Goal: Find contact information: Find phone

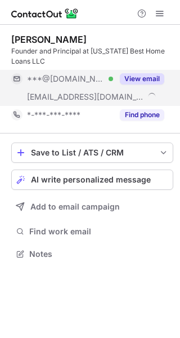
scroll to position [246, 180]
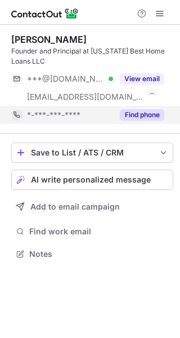
click at [138, 109] on div "Find phone" at bounding box center [138, 115] width 51 height 18
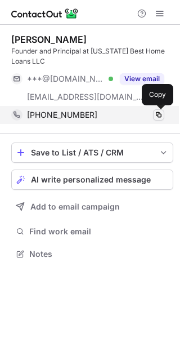
click at [158, 116] on span at bounding box center [158, 114] width 9 height 9
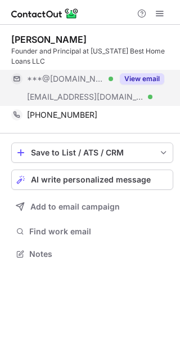
click at [151, 73] on button "View email" at bounding box center [142, 78] width 44 height 11
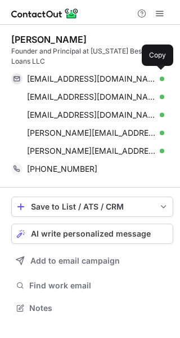
scroll to position [300, 180]
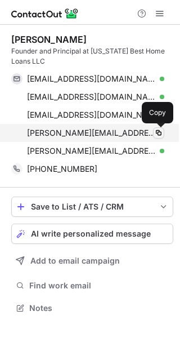
click at [160, 129] on span at bounding box center [158, 132] width 9 height 9
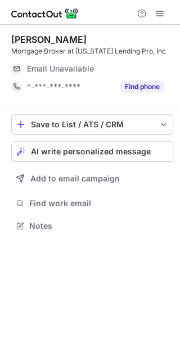
scroll to position [218, 180]
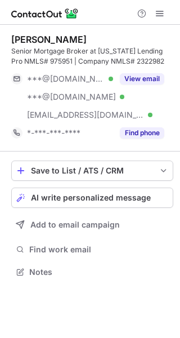
scroll to position [264, 180]
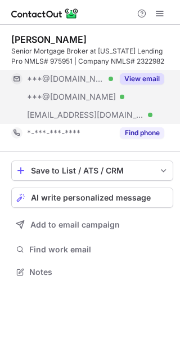
click at [148, 72] on div "View email" at bounding box center [138, 79] width 51 height 18
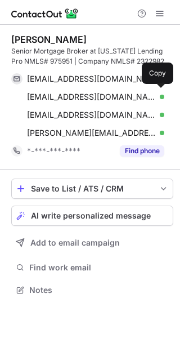
scroll to position [282, 180]
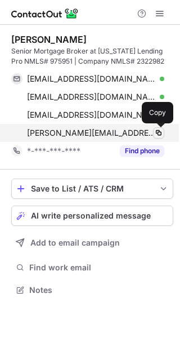
click at [158, 133] on span at bounding box center [158, 132] width 9 height 9
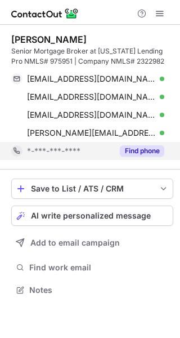
click at [141, 152] on button "Find phone" at bounding box center [142, 150] width 44 height 11
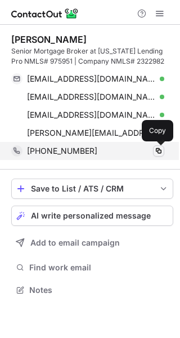
click at [158, 149] on span at bounding box center [158, 150] width 9 height 9
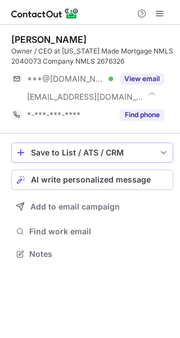
scroll to position [246, 180]
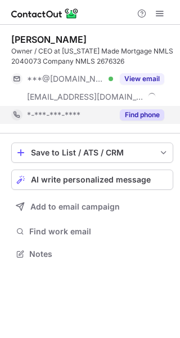
click at [142, 112] on button "Find phone" at bounding box center [142, 114] width 44 height 11
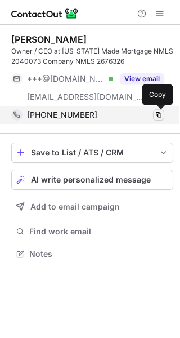
click at [157, 118] on span at bounding box center [158, 114] width 9 height 9
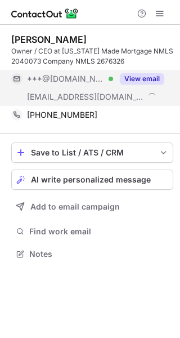
click at [139, 80] on button "View email" at bounding box center [142, 78] width 44 height 11
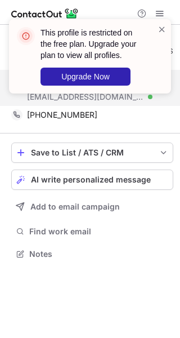
drag, startPoint x: 160, startPoint y: 32, endPoint x: 161, endPoint y: 39, distance: 7.3
click at [161, 34] on span at bounding box center [162, 29] width 9 height 11
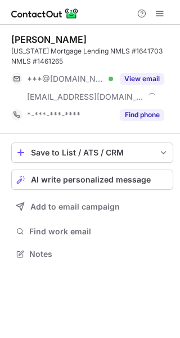
scroll to position [246, 180]
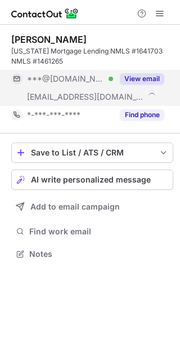
click at [136, 77] on button "View email" at bounding box center [142, 78] width 44 height 11
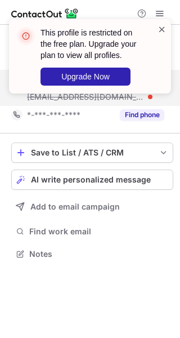
click at [164, 29] on span at bounding box center [162, 29] width 9 height 11
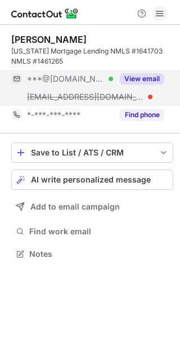
click at [160, 9] on span at bounding box center [159, 13] width 9 height 9
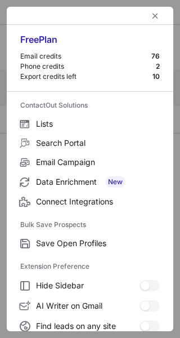
scroll to position [131, 0]
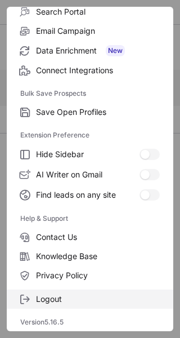
click at [60, 297] on span "Logout" at bounding box center [98, 299] width 124 height 10
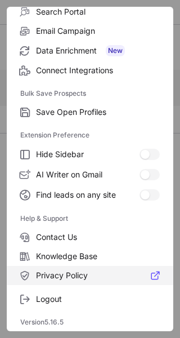
scroll to position [228, 180]
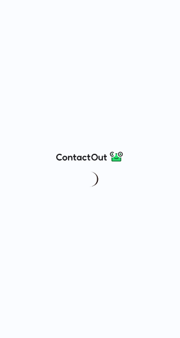
click at [136, 48] on div at bounding box center [90, 169] width 180 height 338
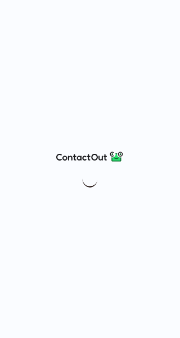
click at [136, 56] on div at bounding box center [90, 169] width 180 height 338
click at [96, 156] on img at bounding box center [90, 157] width 68 height 14
click at [163, 25] on div at bounding box center [90, 169] width 180 height 338
click at [138, 21] on div at bounding box center [90, 169] width 180 height 338
click at [74, 25] on div at bounding box center [90, 169] width 180 height 338
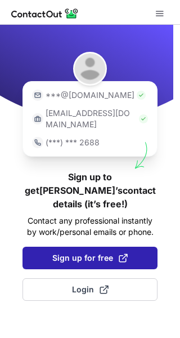
click at [100, 252] on span "Sign up for free" at bounding box center [89, 257] width 75 height 11
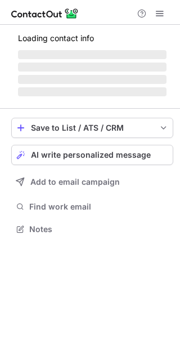
scroll to position [228, 180]
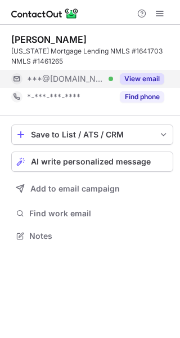
click at [145, 78] on button "View email" at bounding box center [142, 78] width 44 height 11
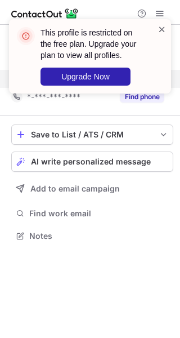
click at [161, 32] on span at bounding box center [162, 29] width 9 height 11
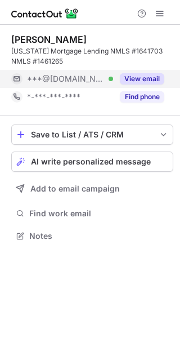
click at [161, 12] on div "This profile is restricted on the free plan. Upgrade your plan to view all prof…" at bounding box center [90, 61] width 180 height 106
click at [159, 12] on span at bounding box center [159, 13] width 9 height 9
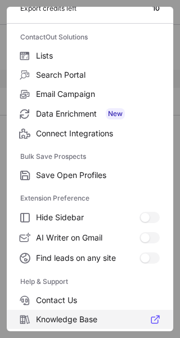
scroll to position [131, 0]
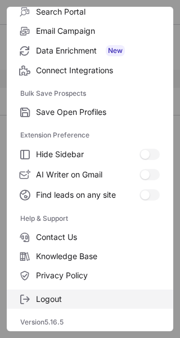
click at [87, 302] on span "Logout" at bounding box center [98, 299] width 124 height 10
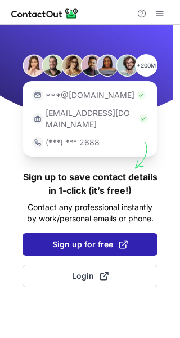
click at [80, 239] on span "Sign up for free" at bounding box center [89, 244] width 75 height 11
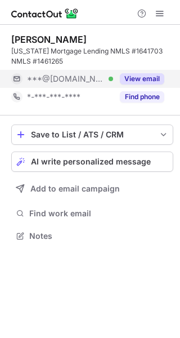
scroll to position [228, 180]
click at [140, 80] on button "View email" at bounding box center [142, 78] width 44 height 11
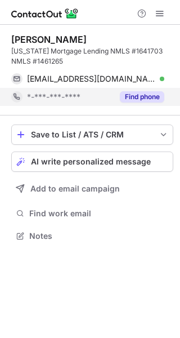
click at [144, 91] on button "Find phone" at bounding box center [142, 96] width 44 height 11
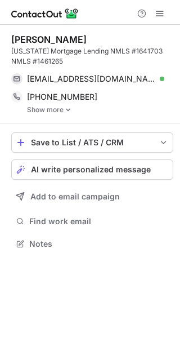
scroll to position [236, 180]
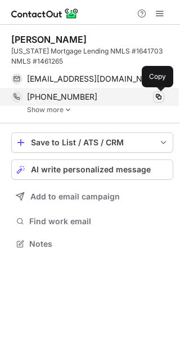
click at [158, 99] on span at bounding box center [158, 96] width 9 height 9
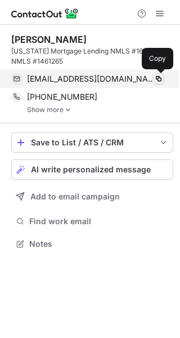
click at [160, 78] on span at bounding box center [158, 78] width 9 height 9
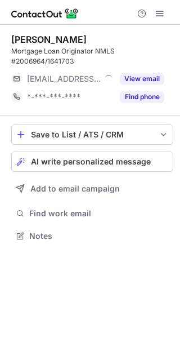
scroll to position [228, 180]
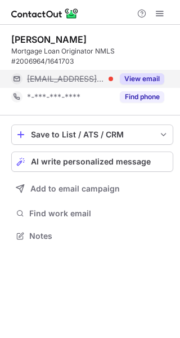
click at [136, 77] on button "View email" at bounding box center [142, 78] width 44 height 11
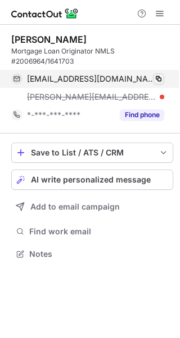
scroll to position [246, 180]
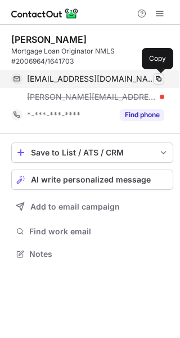
click at [157, 80] on span at bounding box center [158, 78] width 9 height 9
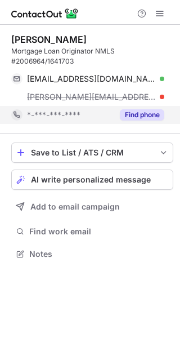
click at [163, 113] on button "Find phone" at bounding box center [142, 114] width 44 height 11
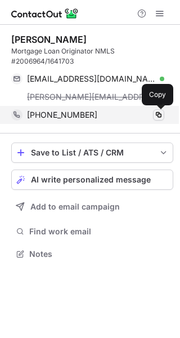
click at [160, 116] on span at bounding box center [158, 114] width 9 height 9
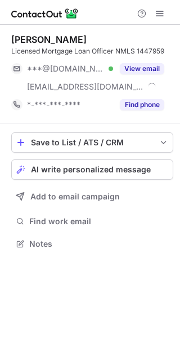
scroll to position [236, 180]
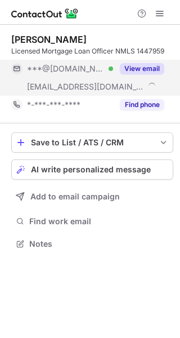
click at [134, 65] on button "View email" at bounding box center [142, 68] width 44 height 11
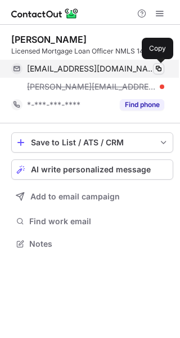
click at [162, 68] on span at bounding box center [158, 68] width 9 height 9
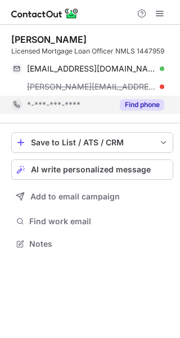
click at [138, 106] on button "Find phone" at bounding box center [142, 104] width 44 height 11
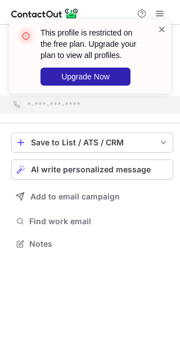
click at [161, 30] on span at bounding box center [162, 29] width 9 height 11
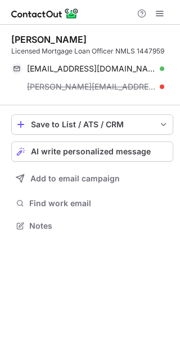
scroll to position [218, 180]
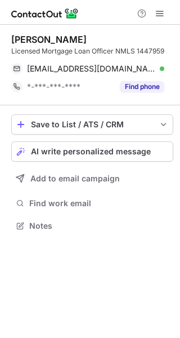
scroll to position [218, 180]
click at [154, 17] on button at bounding box center [160, 14] width 14 height 14
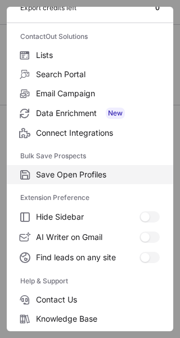
scroll to position [131, 0]
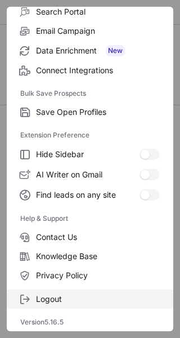
click at [92, 298] on span "Logout" at bounding box center [98, 299] width 124 height 10
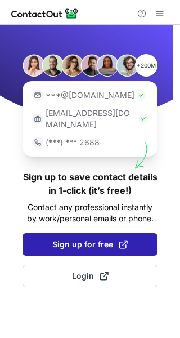
click at [93, 239] on span "Sign up for free" at bounding box center [89, 244] width 75 height 11
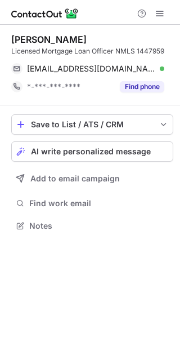
scroll to position [218, 180]
click at [161, 11] on span at bounding box center [159, 13] width 9 height 9
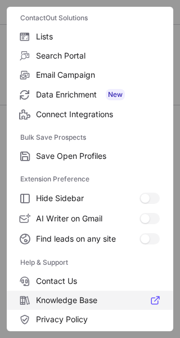
scroll to position [131, 0]
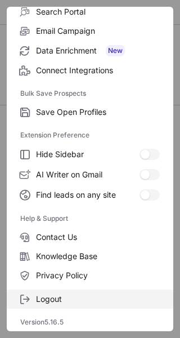
click at [87, 299] on span "Logout" at bounding box center [98, 299] width 124 height 10
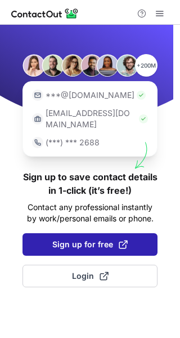
click at [99, 239] on span "Sign up for free" at bounding box center [89, 244] width 75 height 11
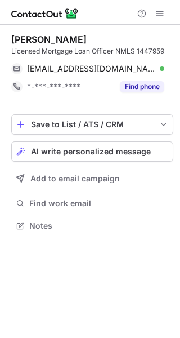
scroll to position [218, 180]
click at [161, 13] on span at bounding box center [159, 13] width 9 height 9
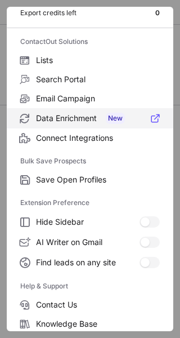
scroll to position [131, 0]
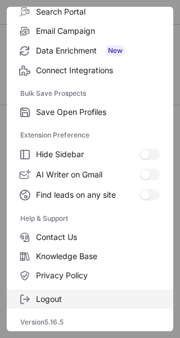
click at [47, 296] on span "Logout" at bounding box center [98, 299] width 124 height 10
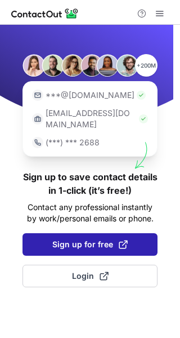
click at [79, 233] on button "Sign up for free" at bounding box center [90, 244] width 135 height 23
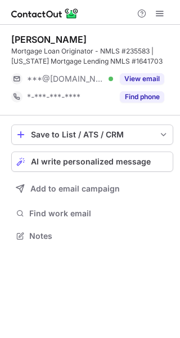
scroll to position [228, 180]
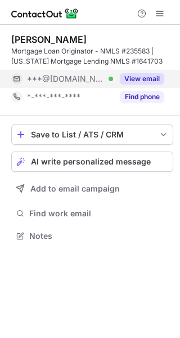
click at [143, 76] on button "View email" at bounding box center [142, 78] width 44 height 11
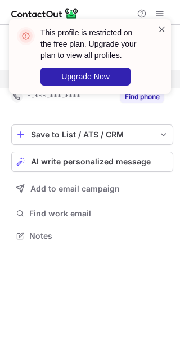
click at [163, 29] on span at bounding box center [162, 29] width 9 height 11
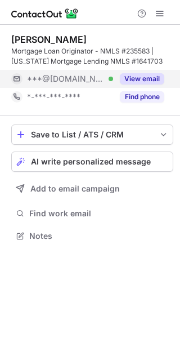
click at [159, 12] on div "This profile is restricted on the free plan. Upgrade your plan to view all prof…" at bounding box center [90, 61] width 180 height 106
click at [159, 12] on span at bounding box center [159, 13] width 9 height 9
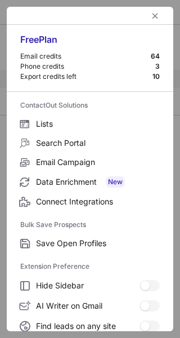
scroll to position [131, 0]
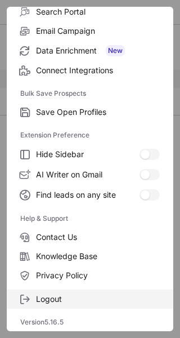
click at [61, 291] on label "Logout" at bounding box center [90, 298] width 167 height 19
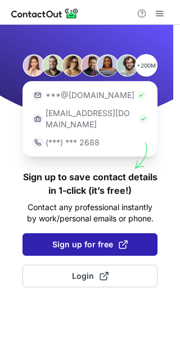
click at [84, 239] on span "Sign up for free" at bounding box center [89, 244] width 75 height 11
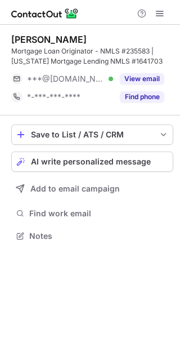
scroll to position [228, 180]
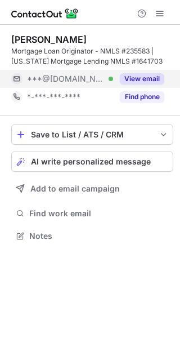
click at [138, 84] on button "View email" at bounding box center [142, 78] width 44 height 11
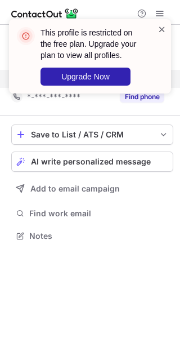
click at [163, 29] on span at bounding box center [162, 29] width 9 height 11
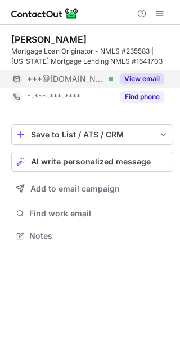
click at [156, 18] on div "This profile is restricted on the free plan. Upgrade your plan to view all prof…" at bounding box center [90, 61] width 180 height 106
click at [158, 14] on span at bounding box center [159, 13] width 9 height 9
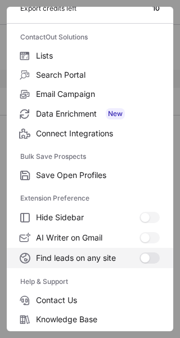
scroll to position [131, 0]
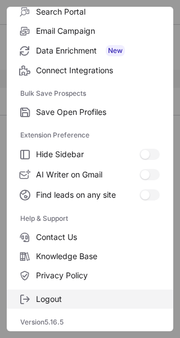
click at [71, 300] on span "Logout" at bounding box center [98, 299] width 124 height 10
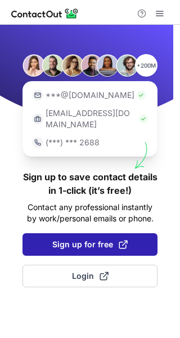
click at [88, 233] on button "Sign up for free" at bounding box center [90, 244] width 135 height 23
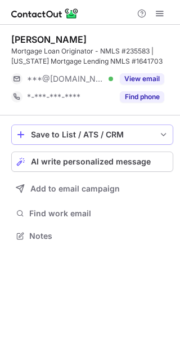
scroll to position [228, 180]
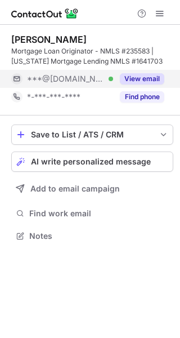
click at [147, 80] on button "View email" at bounding box center [142, 78] width 44 height 11
click at [147, 80] on div "***@gmail.com" at bounding box center [95, 79] width 137 height 10
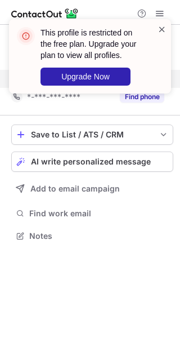
click at [164, 28] on span at bounding box center [162, 29] width 9 height 11
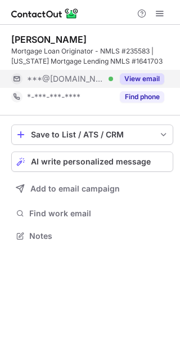
click at [159, 18] on div "This profile is restricted on the free plan. Upgrade your plan to view all prof…" at bounding box center [90, 19] width 180 height 23
click at [160, 11] on span at bounding box center [159, 13] width 9 height 9
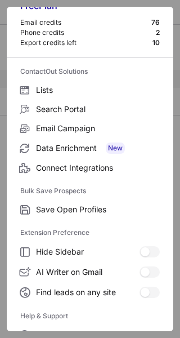
scroll to position [131, 0]
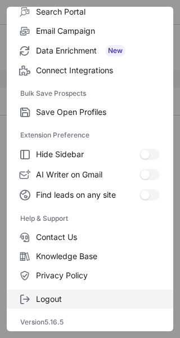
click at [65, 294] on span "Logout" at bounding box center [98, 299] width 124 height 10
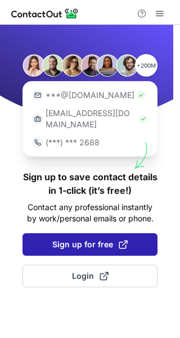
click at [99, 239] on span "Sign up for free" at bounding box center [89, 244] width 75 height 11
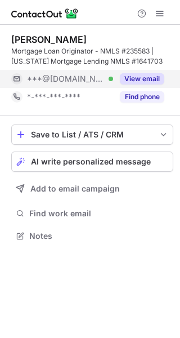
scroll to position [228, 180]
click at [147, 76] on button "View email" at bounding box center [142, 78] width 44 height 11
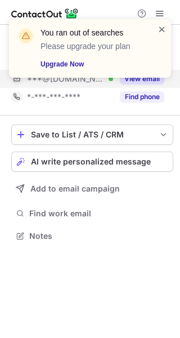
click at [159, 25] on span at bounding box center [162, 29] width 9 height 11
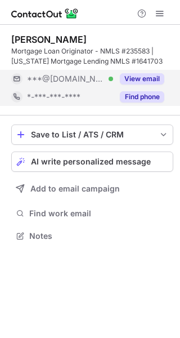
click at [145, 95] on button "Find phone" at bounding box center [142, 96] width 44 height 11
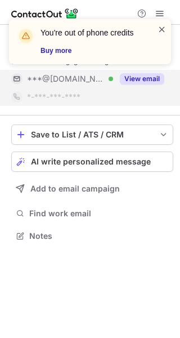
click at [163, 28] on span at bounding box center [162, 29] width 9 height 11
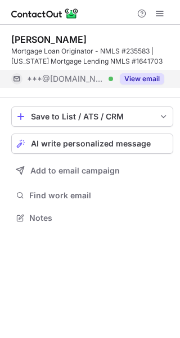
scroll to position [210, 180]
click at [159, 15] on div "You're out of phone credits Buy more" at bounding box center [90, 19] width 180 height 23
click at [159, 15] on span at bounding box center [159, 13] width 9 height 9
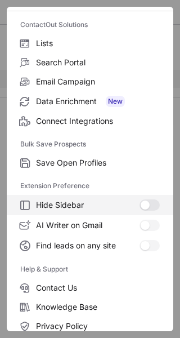
scroll to position [131, 0]
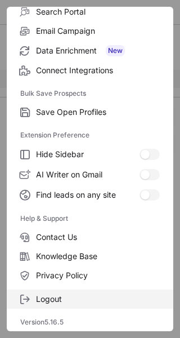
click at [78, 302] on span "Logout" at bounding box center [98, 299] width 124 height 10
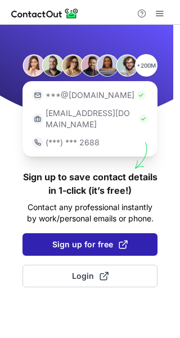
click at [102, 239] on span "Sign up for free" at bounding box center [89, 244] width 75 height 11
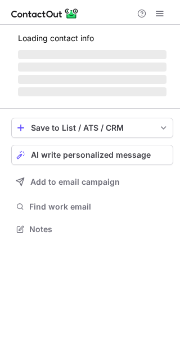
scroll to position [228, 180]
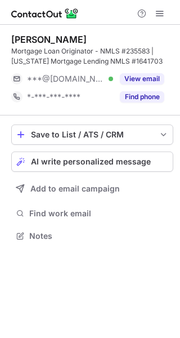
drag, startPoint x: 137, startPoint y: 79, endPoint x: 158, endPoint y: -5, distance: 86.8
click at [158, 0] on html "[PERSON_NAME] Mortgage Loan Originator - NMLS #235583 | [US_STATE] Mortgage Len…" at bounding box center [90, 169] width 180 height 338
click at [161, 12] on span at bounding box center [159, 13] width 9 height 9
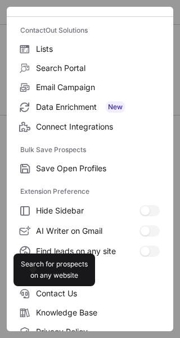
scroll to position [131, 0]
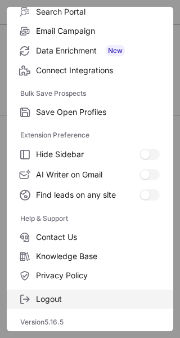
click at [83, 300] on span "Logout" at bounding box center [98, 299] width 124 height 10
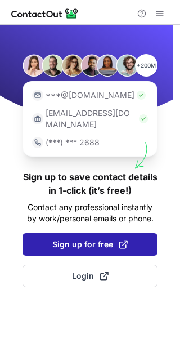
click at [106, 239] on span "Sign up for free" at bounding box center [89, 244] width 75 height 11
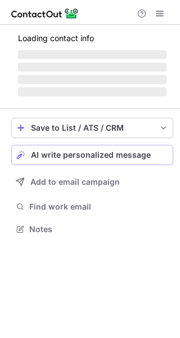
scroll to position [228, 180]
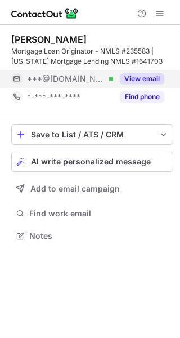
click at [151, 76] on button "View email" at bounding box center [142, 78] width 44 height 11
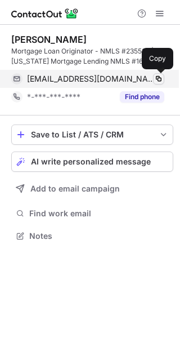
click at [159, 78] on span at bounding box center [158, 78] width 9 height 9
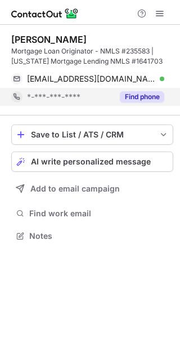
click at [146, 97] on button "Find phone" at bounding box center [142, 96] width 44 height 11
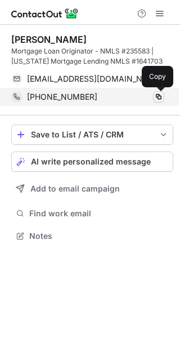
click at [153, 99] on button at bounding box center [158, 96] width 11 height 11
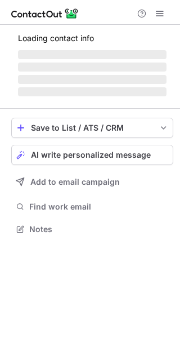
scroll to position [228, 180]
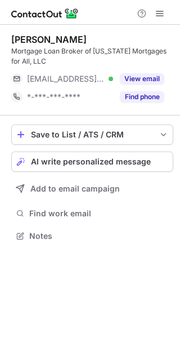
click at [154, 91] on button "Find phone" at bounding box center [142, 96] width 44 height 11
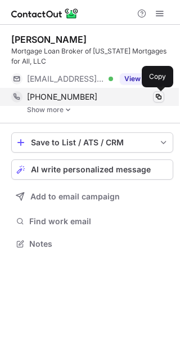
click at [157, 97] on span at bounding box center [158, 96] width 9 height 9
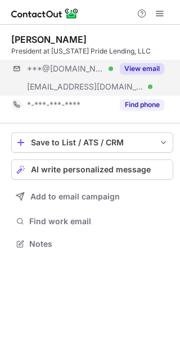
scroll to position [236, 180]
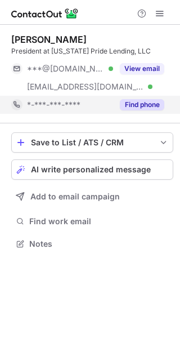
click at [145, 98] on div "Find phone" at bounding box center [138, 105] width 51 height 18
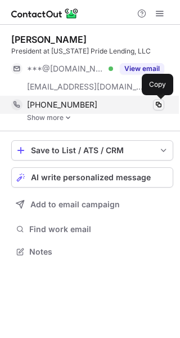
click at [160, 104] on span at bounding box center [158, 104] width 9 height 9
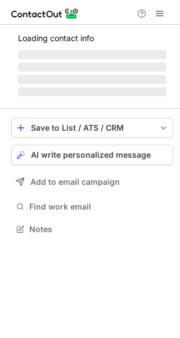
scroll to position [221, 180]
